Goal: Task Accomplishment & Management: Complete application form

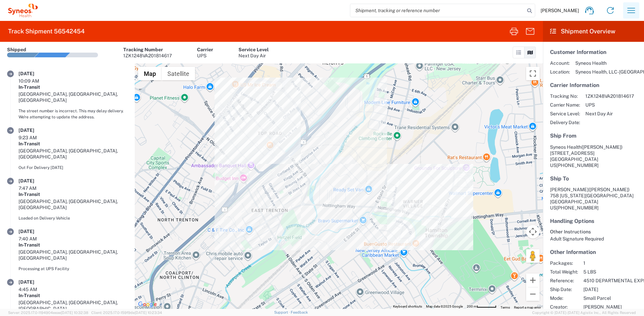
click at [626, 9] on icon "button" at bounding box center [631, 10] width 11 height 11
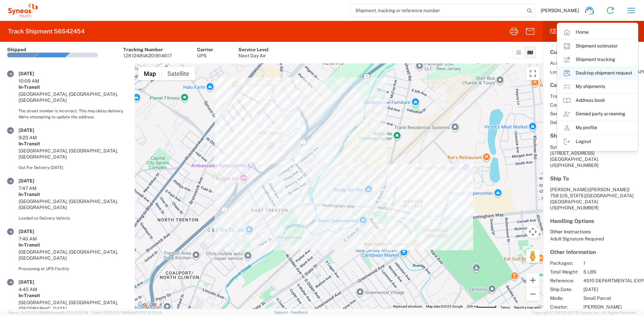
click at [589, 73] on link "Desktop shipment request" at bounding box center [598, 72] width 80 height 13
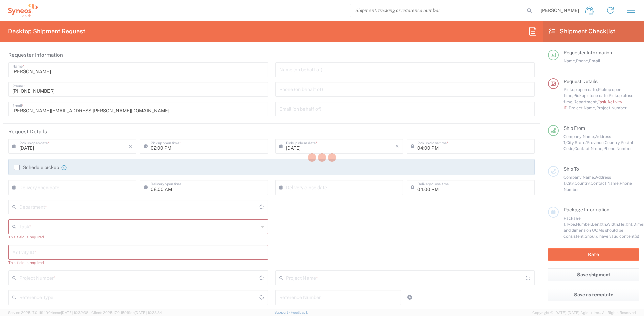
type input "[US_STATE]"
type input "[GEOGRAPHIC_DATA]"
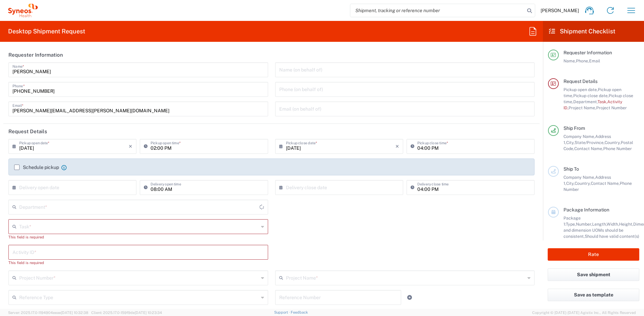
type input "4510"
click at [58, 225] on input "text" at bounding box center [139, 226] width 240 height 12
click at [44, 260] on span "New Hire" at bounding box center [137, 263] width 256 height 10
type input "New Hire"
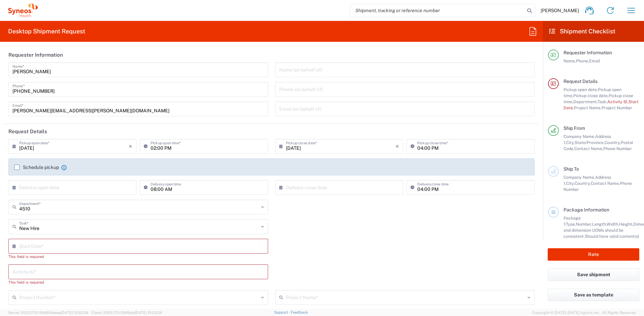
click at [50, 249] on input "text" at bounding box center [139, 246] width 241 height 12
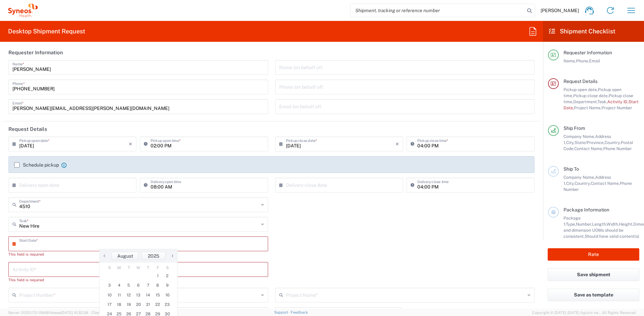
scroll to position [3, 0]
click at [120, 314] on span "25" at bounding box center [120, 313] width 10 height 9
type input "[DATE]"
click at [85, 265] on input "text" at bounding box center [138, 262] width 252 height 12
click at [77, 266] on input "text" at bounding box center [138, 262] width 252 height 12
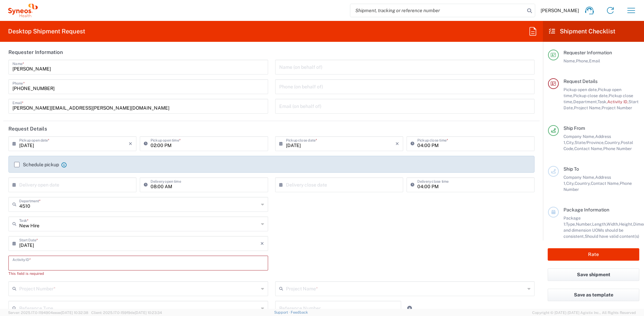
paste input "SCTASK2693023"
type input "SCTASK2693023"
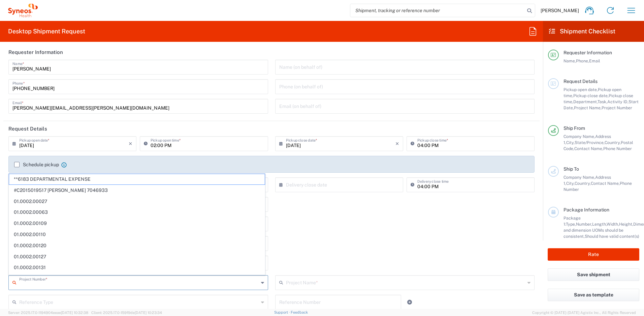
click at [71, 281] on input "text" at bounding box center [139, 282] width 240 height 12
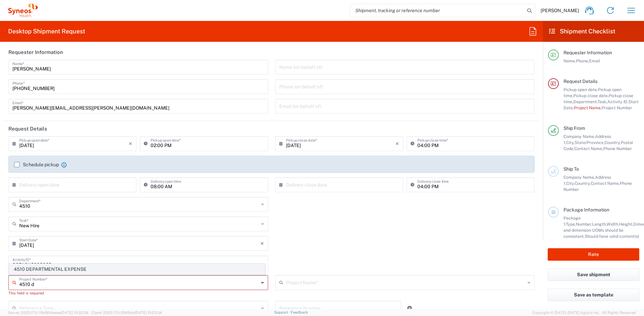
click at [70, 269] on span "4510 DEPARTMENTAL EXPENSE" at bounding box center [137, 269] width 256 height 10
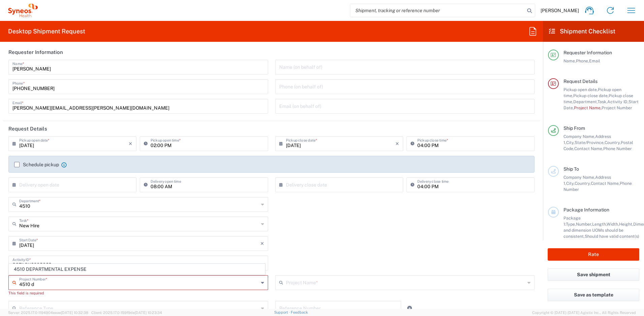
type input "4510 DEPARTMENTAL EXPENSE"
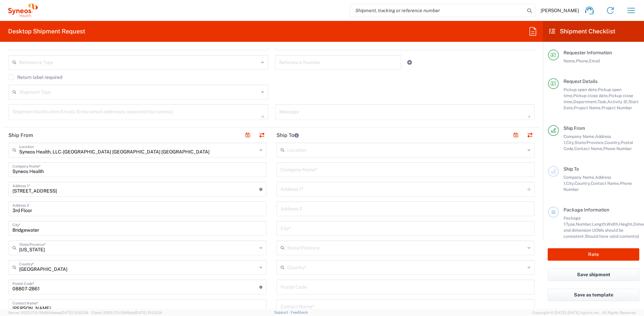
scroll to position [242, 0]
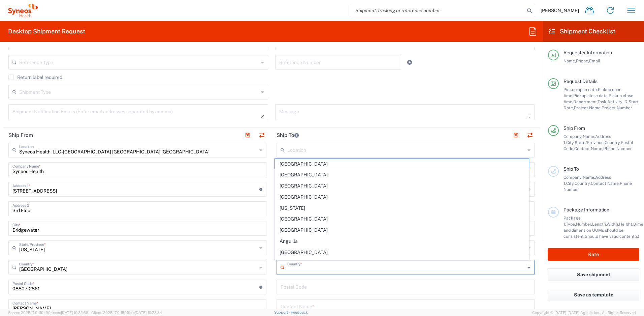
click at [322, 262] on input "text" at bounding box center [406, 267] width 238 height 12
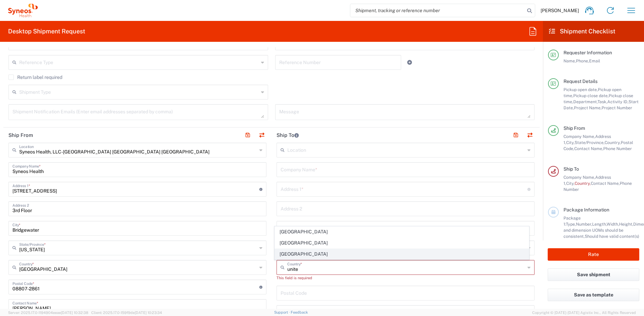
click at [288, 255] on span "[GEOGRAPHIC_DATA]" at bounding box center [402, 254] width 254 height 10
type input "[GEOGRAPHIC_DATA]"
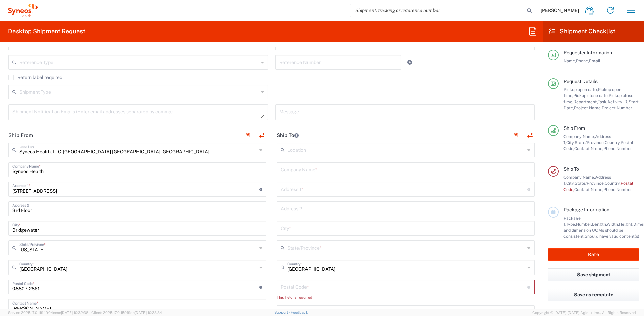
click at [297, 167] on input "text" at bounding box center [406, 169] width 250 height 12
click at [299, 192] on input "text" at bounding box center [404, 195] width 247 height 12
paste input "[STREET_ADDRESS]"
type input "[STREET_ADDRESS]"
click at [298, 167] on input "text" at bounding box center [406, 169] width 250 height 12
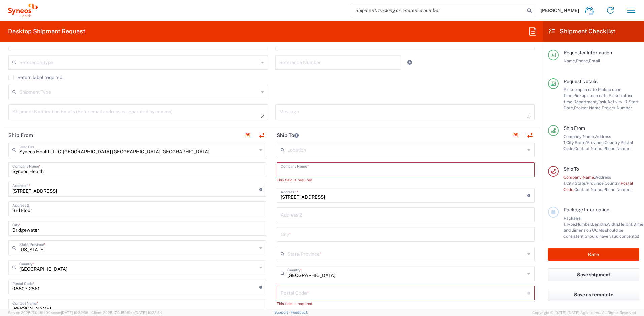
paste input "[PERSON_NAME]"
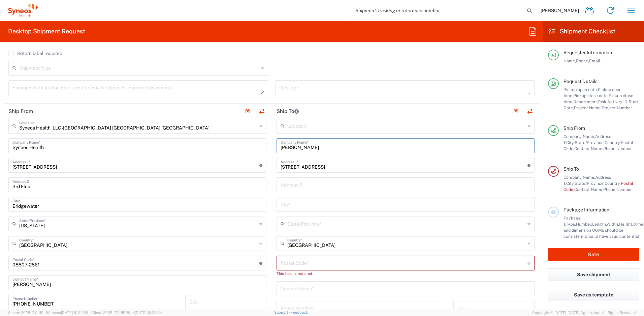
scroll to position [275, 0]
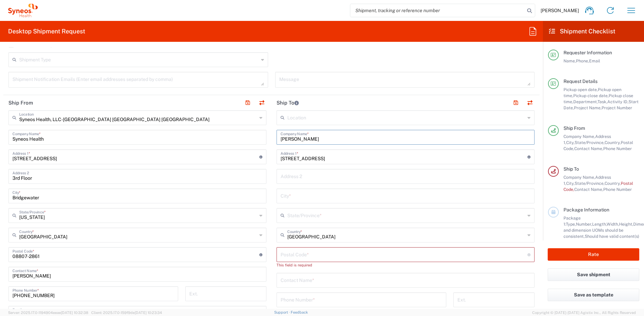
type input "[PERSON_NAME]"
click at [304, 282] on input "text" at bounding box center [406, 280] width 250 height 12
paste input "[PERSON_NAME]"
type input "[PERSON_NAME]"
click at [294, 196] on input "text" at bounding box center [406, 195] width 250 height 12
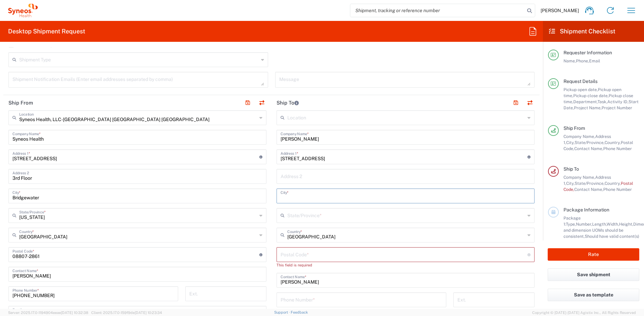
paste input "Levittown"
type input "Levittown"
click at [319, 256] on input "undefined" at bounding box center [404, 254] width 247 height 12
paste input "19056"
type input "19056"
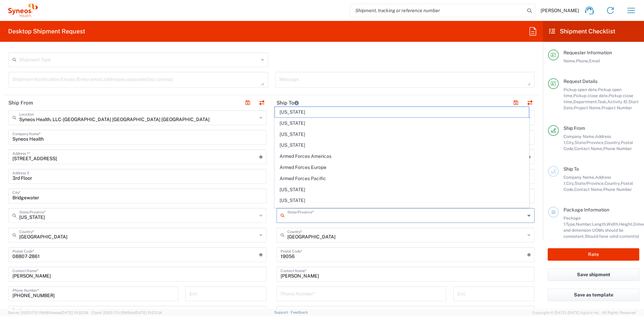
click at [318, 216] on input "text" at bounding box center [406, 215] width 238 height 12
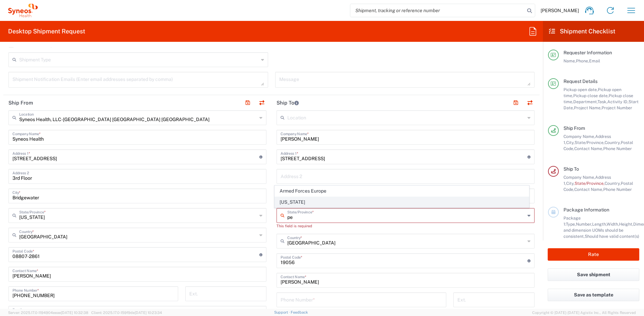
click at [323, 204] on span "[US_STATE]" at bounding box center [402, 202] width 254 height 10
type input "[US_STATE]"
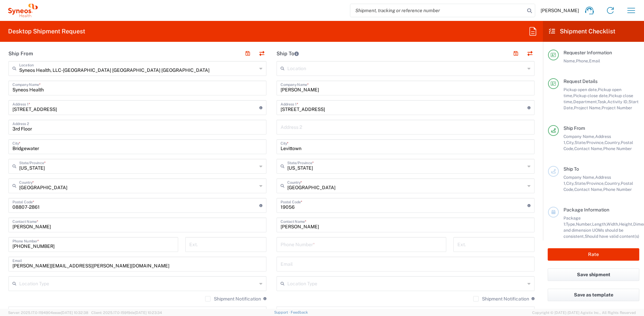
scroll to position [348, 0]
